Goal: Information Seeking & Learning: Learn about a topic

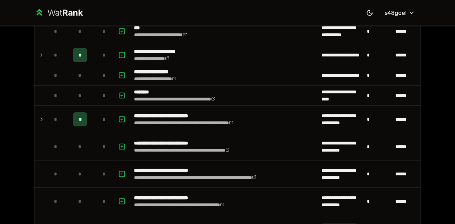
scroll to position [404, 0]
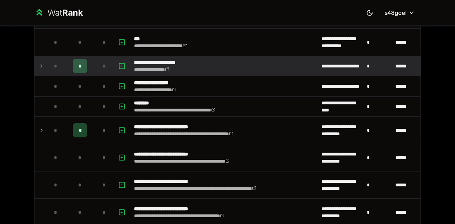
click at [36, 69] on td at bounding box center [39, 66] width 11 height 20
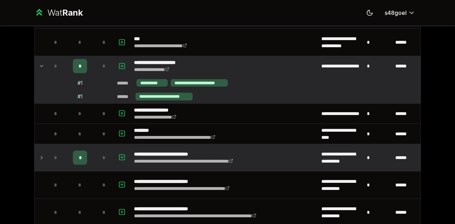
click at [46, 150] on td "*" at bounding box center [56, 157] width 20 height 27
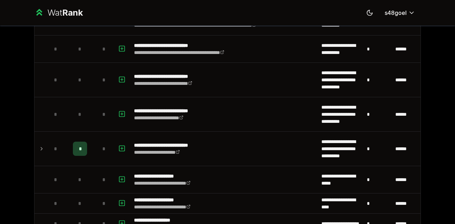
scroll to position [608, 0]
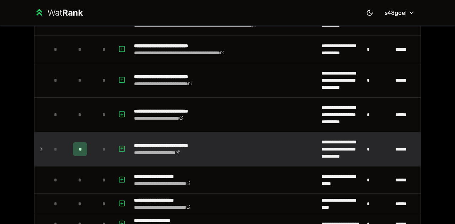
click at [46, 152] on td "*" at bounding box center [56, 149] width 20 height 34
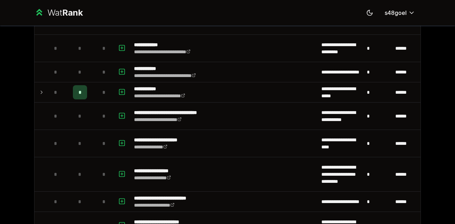
scroll to position [1092, 0]
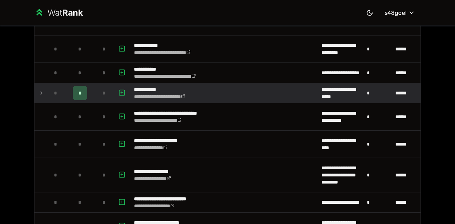
click at [36, 88] on td at bounding box center [39, 93] width 11 height 20
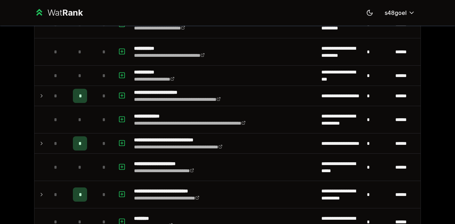
scroll to position [1350, 0]
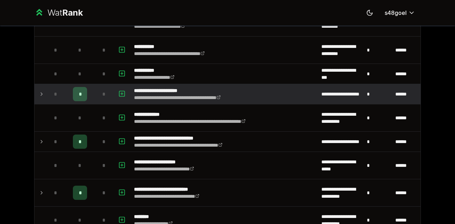
click at [37, 92] on td at bounding box center [39, 94] width 11 height 20
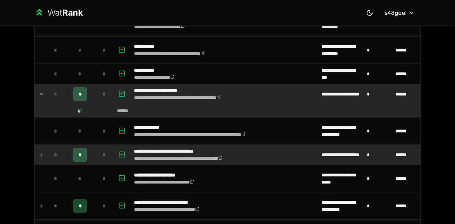
click at [34, 152] on td at bounding box center [39, 155] width 11 height 20
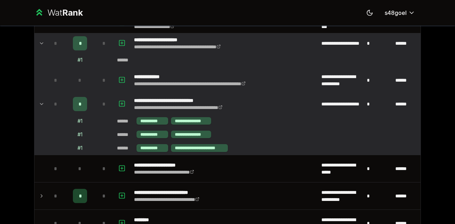
scroll to position [1423, 0]
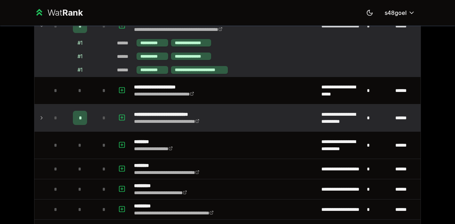
click at [39, 114] on icon at bounding box center [42, 118] width 6 height 9
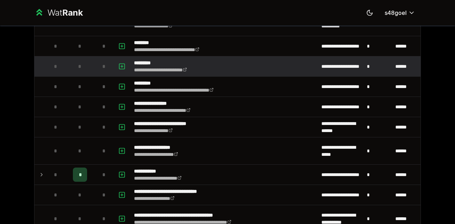
scroll to position [1623, 0]
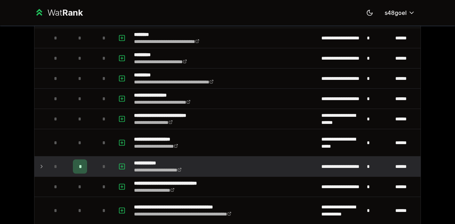
click at [34, 157] on td at bounding box center [39, 167] width 11 height 20
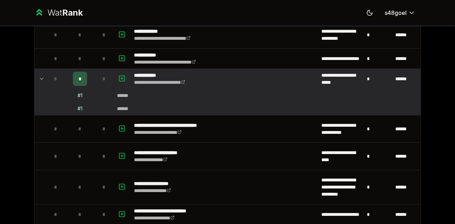
scroll to position [1089, 0]
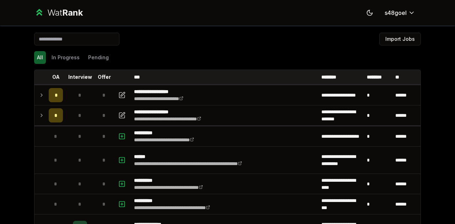
click at [74, 64] on div "All In Progress Pending" at bounding box center [227, 57] width 387 height 18
click at [69, 57] on button "In Progress" at bounding box center [66, 57] width 34 height 13
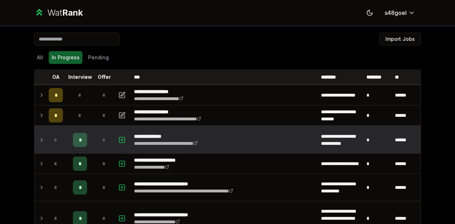
scroll to position [162, 0]
